Goal: Find specific page/section: Find specific page/section

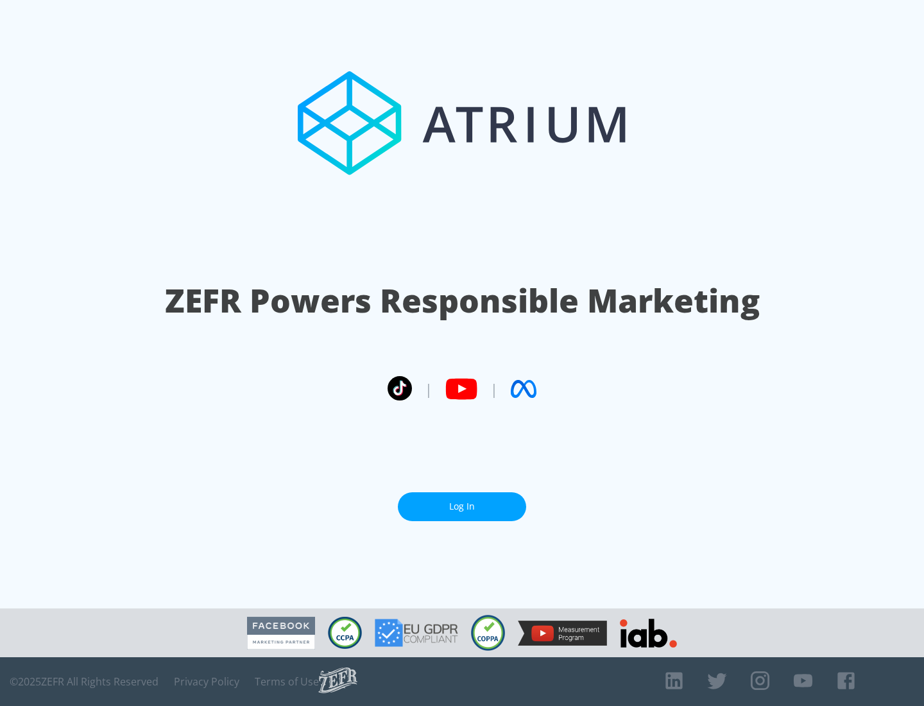
click at [462, 507] on link "Log In" at bounding box center [462, 506] width 128 height 29
